Goal: Book appointment/travel/reservation

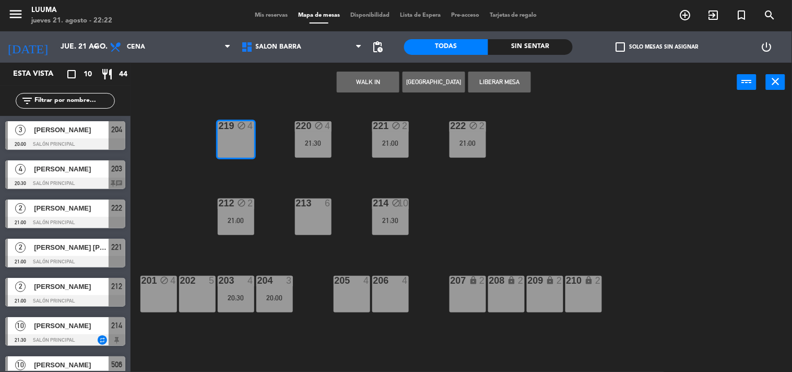
scroll to position [1, 0]
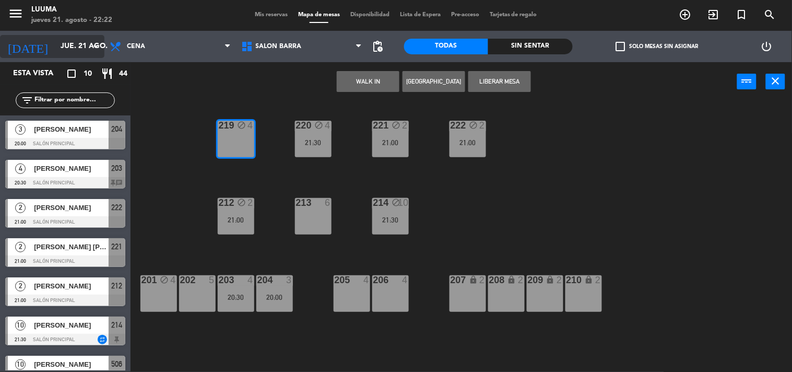
click at [73, 49] on input "jue. 21 ago." at bounding box center [104, 46] width 99 height 19
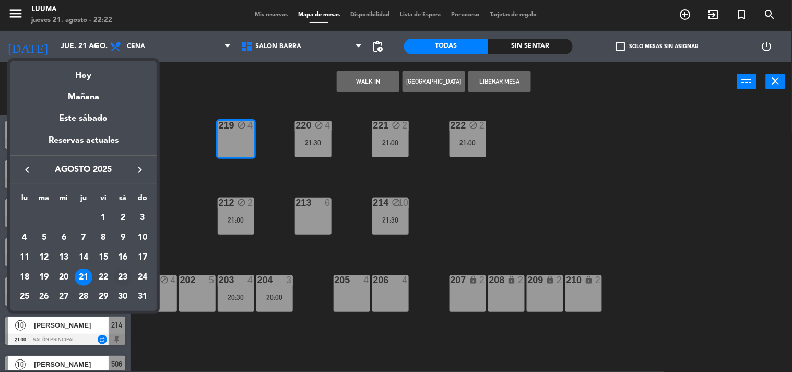
click at [126, 278] on div "23" at bounding box center [123, 277] width 18 height 18
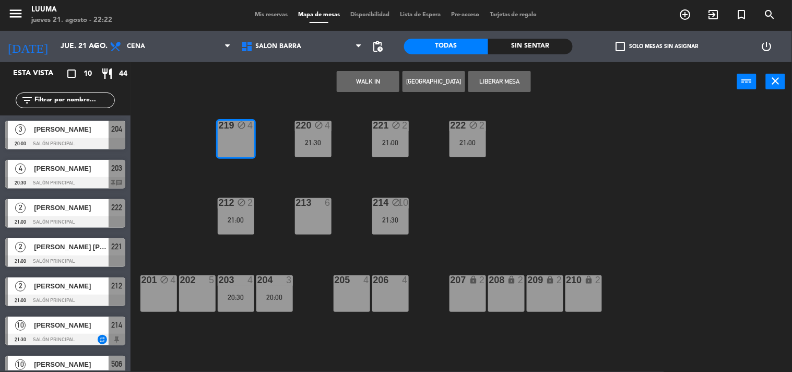
type input "sáb. 23 ago."
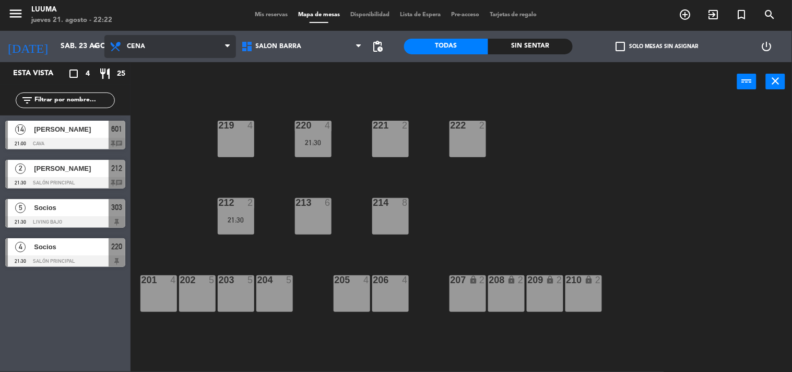
click at [178, 45] on span "Cena" at bounding box center [170, 46] width 132 height 23
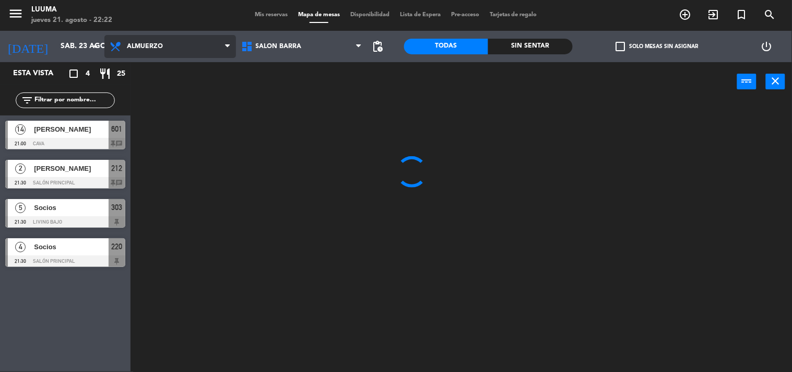
click at [170, 90] on ng-component "menu Luuma jueves 21. agosto - 22:22 Mis reservas Mapa de mesas Disponibilidad …" at bounding box center [396, 185] width 792 height 372
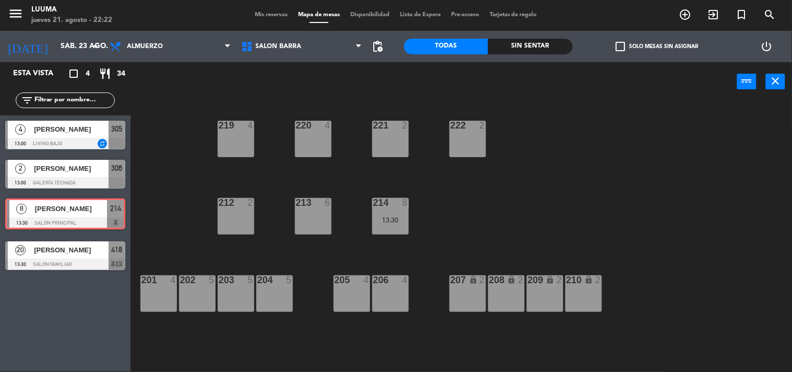
click at [25, 204] on div "8 [PERSON_NAME] 13:30 Salón Principal 214 8 [PERSON_NAME] 13:30 Salón Principal…" at bounding box center [65, 215] width 131 height 42
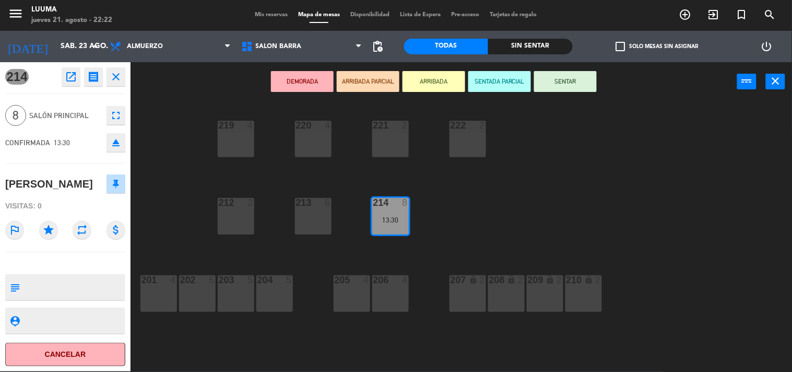
click at [71, 74] on icon "open_in_new" at bounding box center [71, 77] width 13 height 13
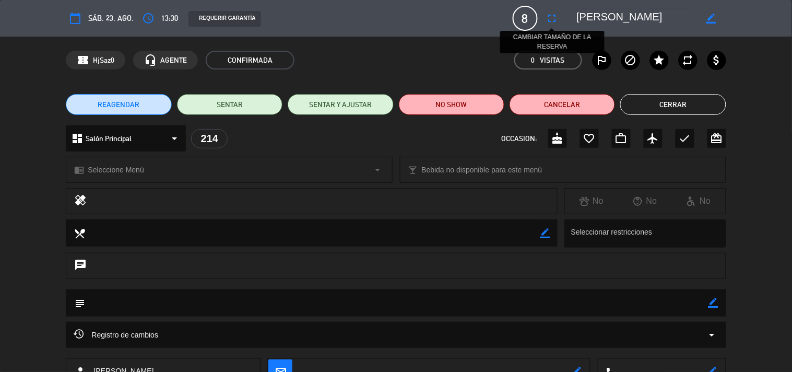
click at [551, 19] on icon "fullscreen" at bounding box center [552, 18] width 13 height 13
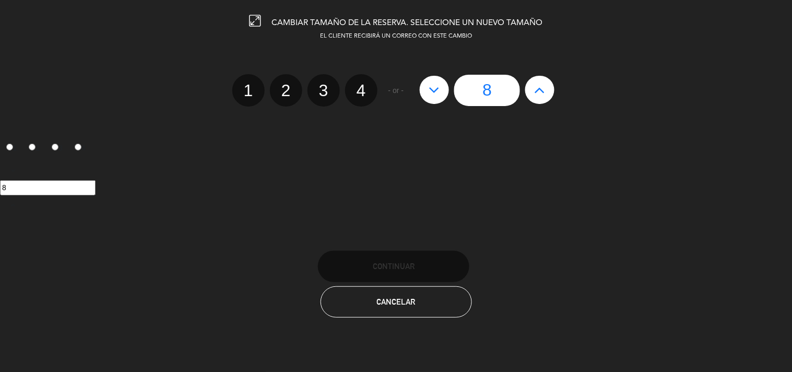
click at [543, 87] on icon at bounding box center [540, 89] width 11 height 17
type input "9"
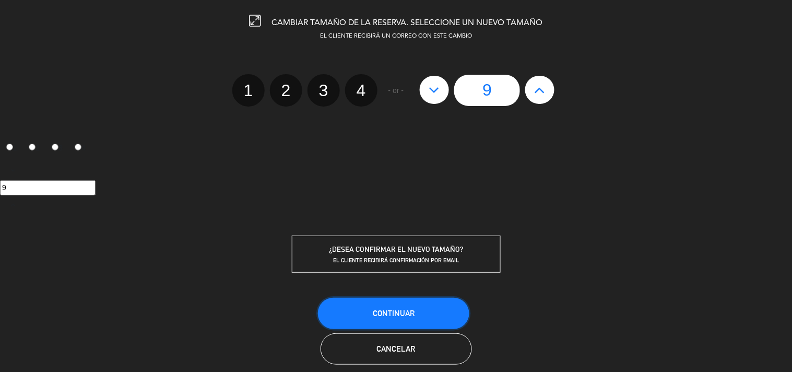
click at [431, 320] on button "Continuar" at bounding box center [393, 313] width 151 height 31
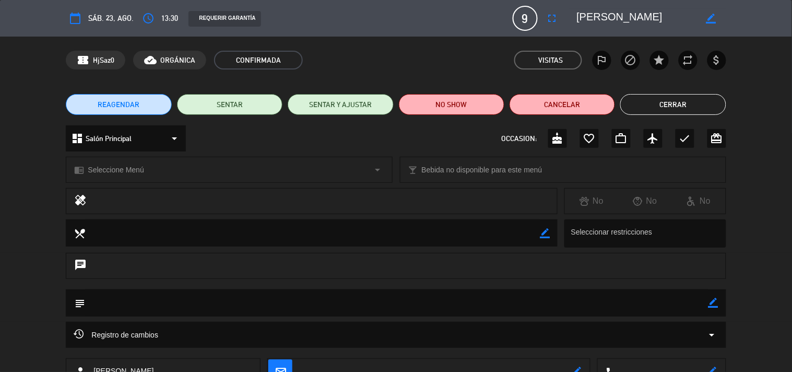
click at [682, 110] on button "Cerrar" at bounding box center [672, 104] width 105 height 21
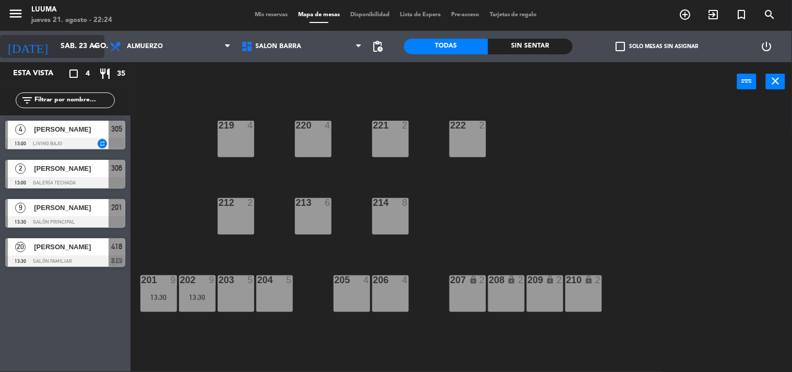
click at [64, 54] on input "sáb. 23 ago." at bounding box center [104, 46] width 99 height 19
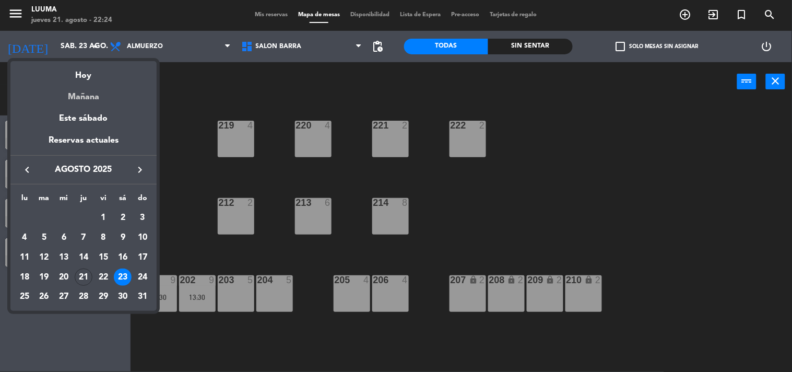
click at [66, 98] on div "Mañana" at bounding box center [83, 93] width 146 height 21
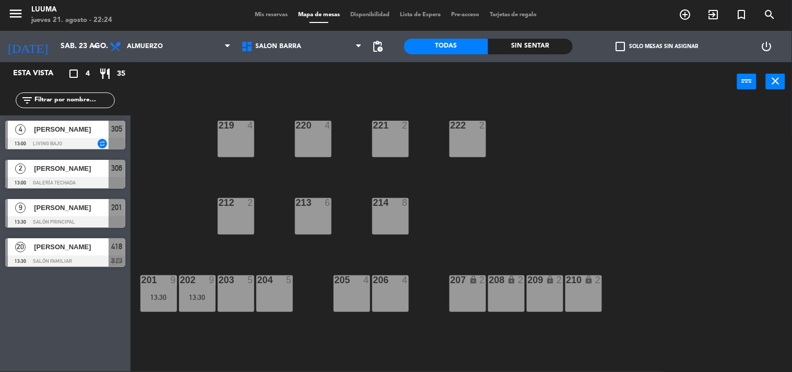
type input "vie. 22 ago."
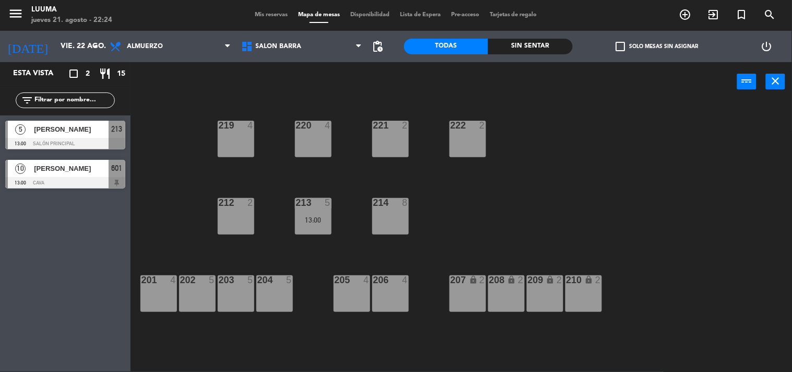
click at [238, 220] on div "212 2" at bounding box center [236, 216] width 37 height 37
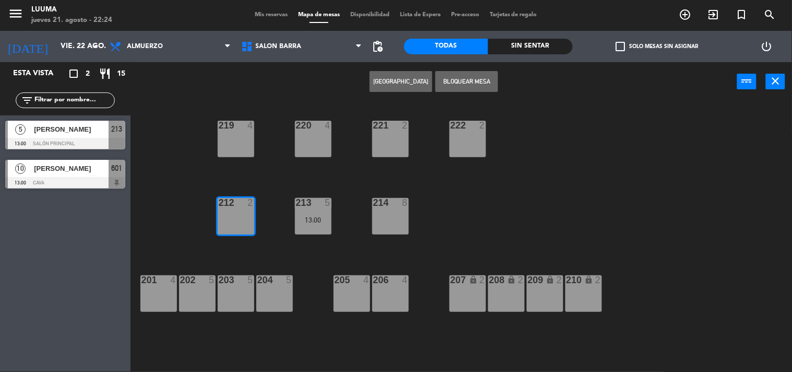
click at [383, 76] on button "[GEOGRAPHIC_DATA]" at bounding box center [401, 81] width 63 height 21
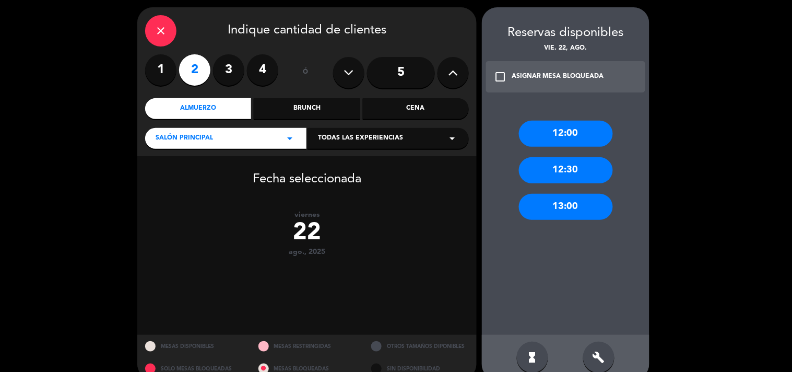
scroll to position [53, 0]
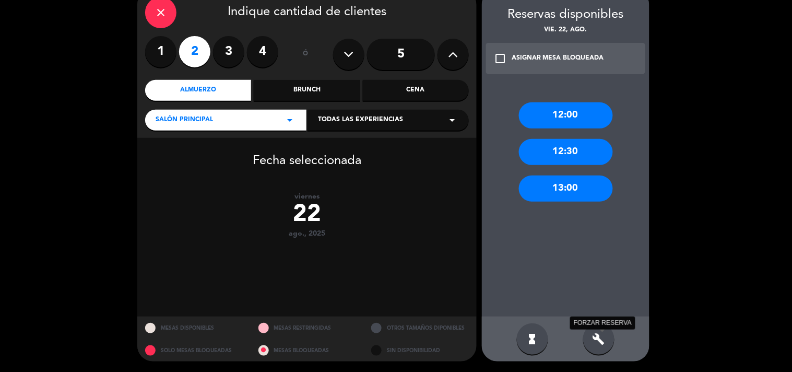
drag, startPoint x: 604, startPoint y: 338, endPoint x: 601, endPoint y: 303, distance: 35.6
click at [604, 337] on icon "build" at bounding box center [599, 339] width 13 height 13
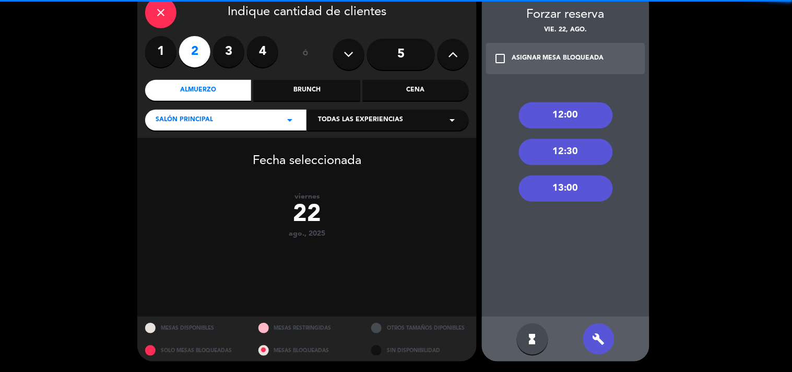
click at [580, 183] on div "13:00" at bounding box center [566, 188] width 94 height 26
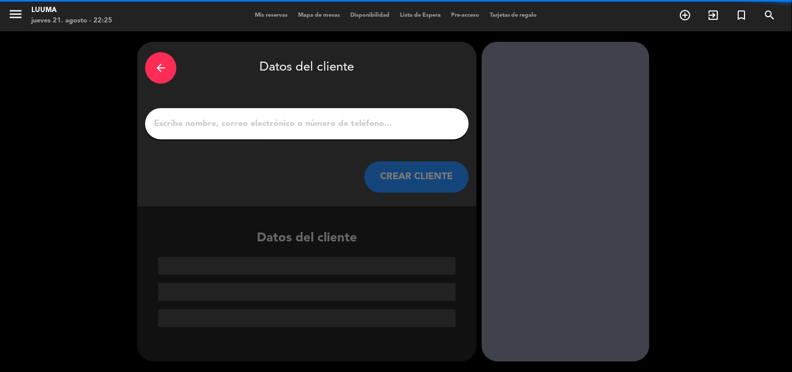
scroll to position [0, 0]
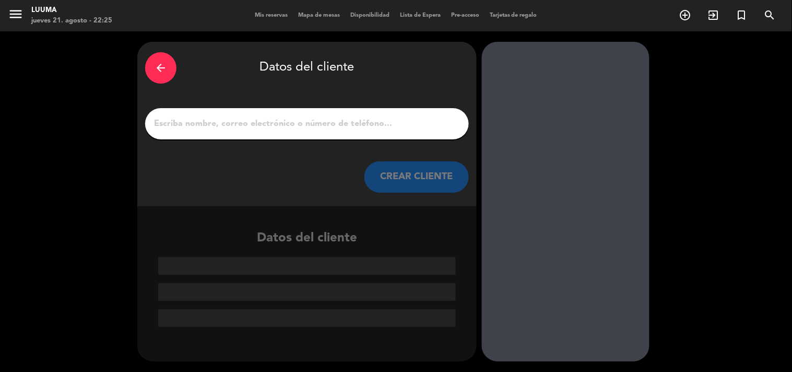
click at [347, 124] on input "1" at bounding box center [307, 123] width 308 height 15
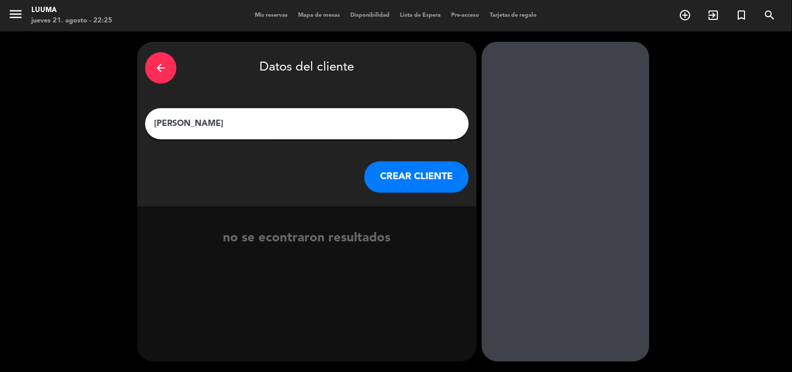
type input "[PERSON_NAME]"
click at [440, 169] on button "CREAR CLIENTE" at bounding box center [417, 176] width 104 height 31
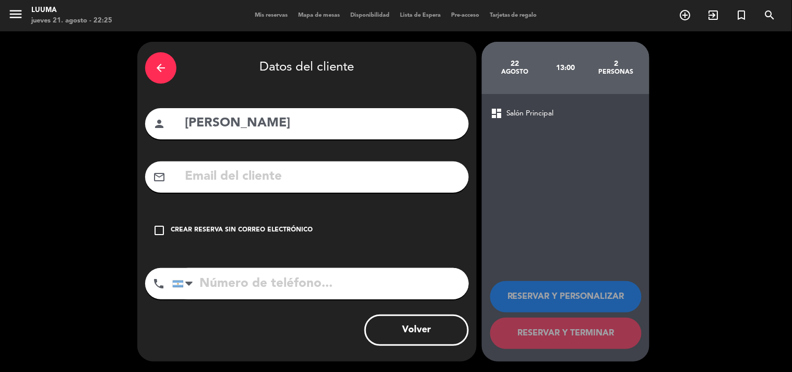
click at [309, 235] on div "Crear reserva sin correo electrónico" at bounding box center [242, 230] width 142 height 10
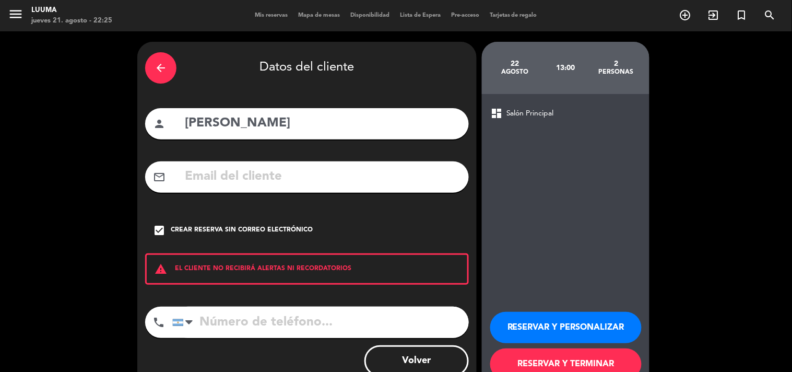
scroll to position [30, 0]
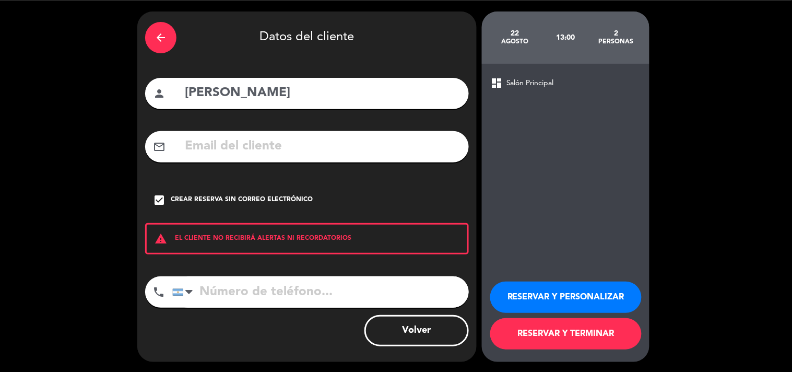
click at [541, 321] on button "RESERVAR Y TERMINAR" at bounding box center [565, 333] width 151 height 31
